Goal: Task Accomplishment & Management: Use online tool/utility

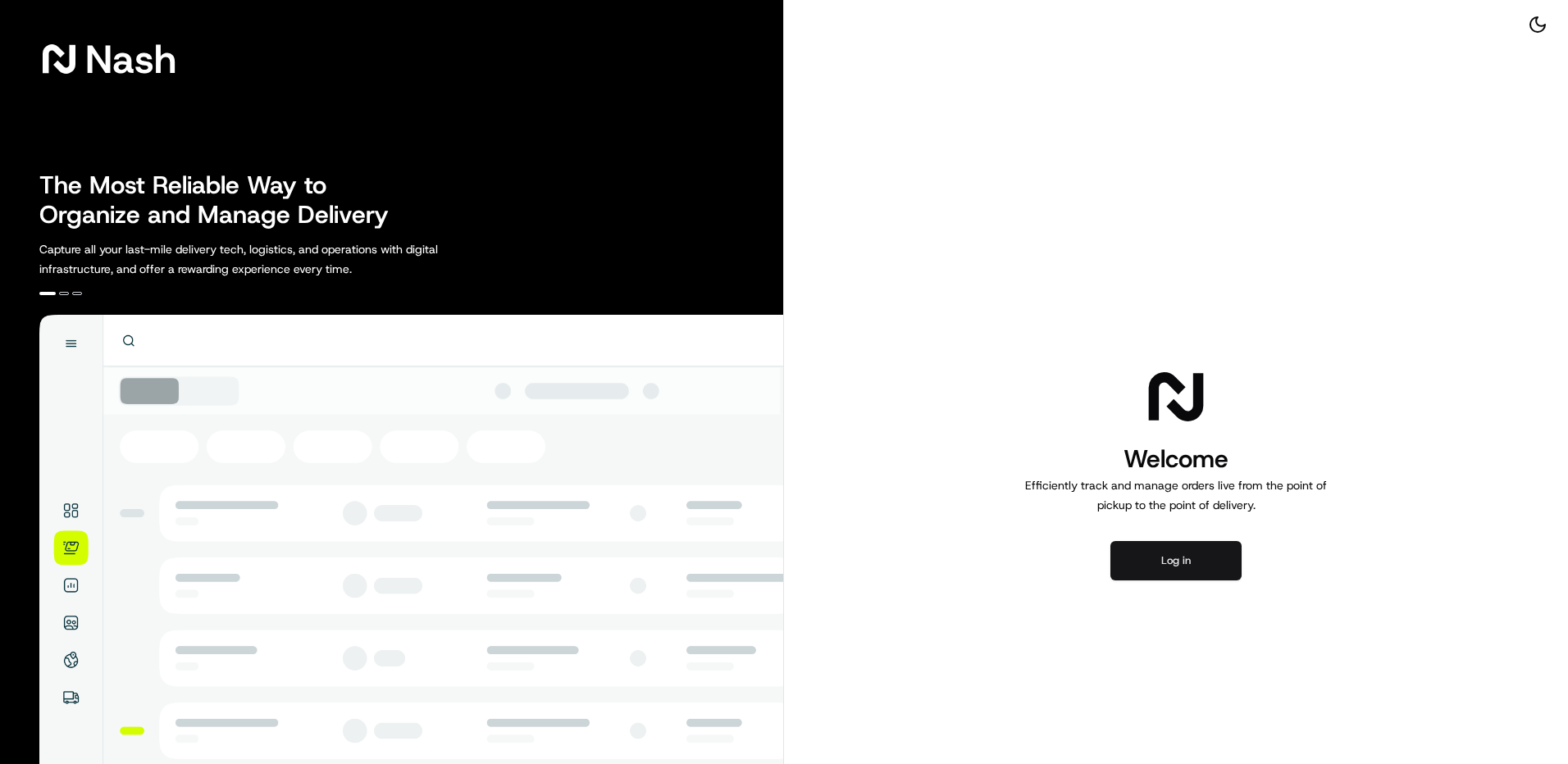
click at [1181, 553] on button "Log in" at bounding box center [1176, 560] width 131 height 39
